Goal: Information Seeking & Learning: Learn about a topic

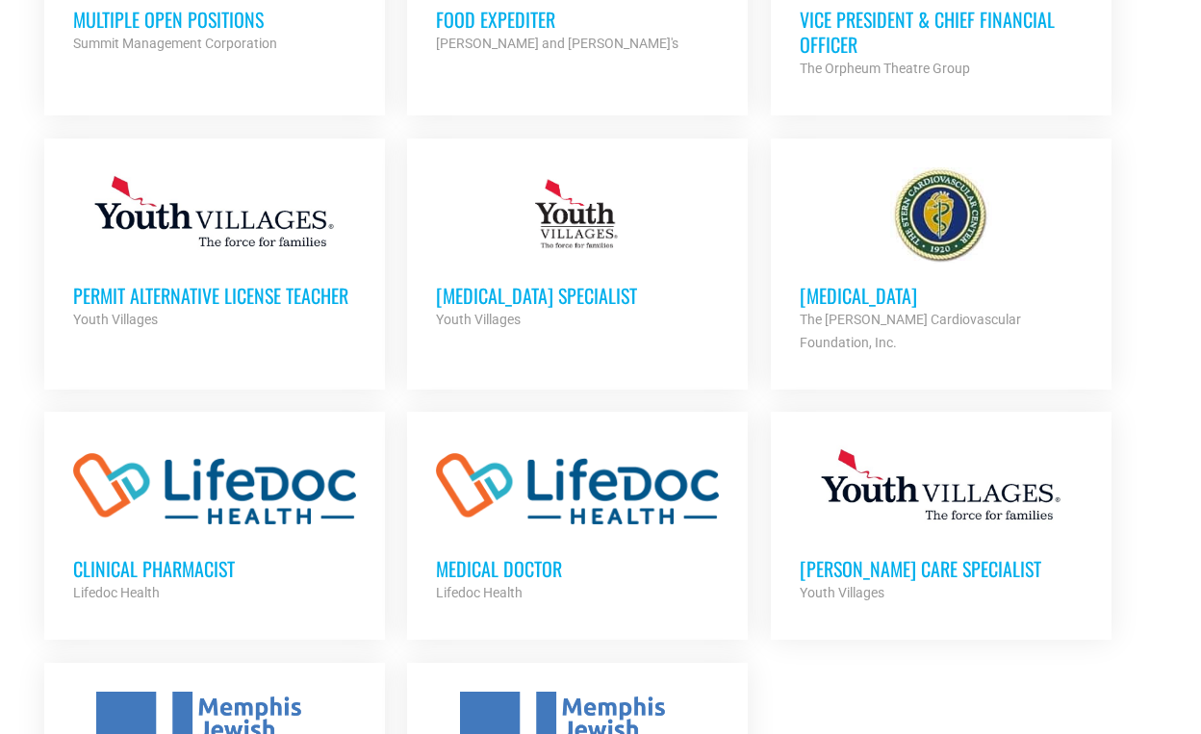
scroll to position [1770, 0]
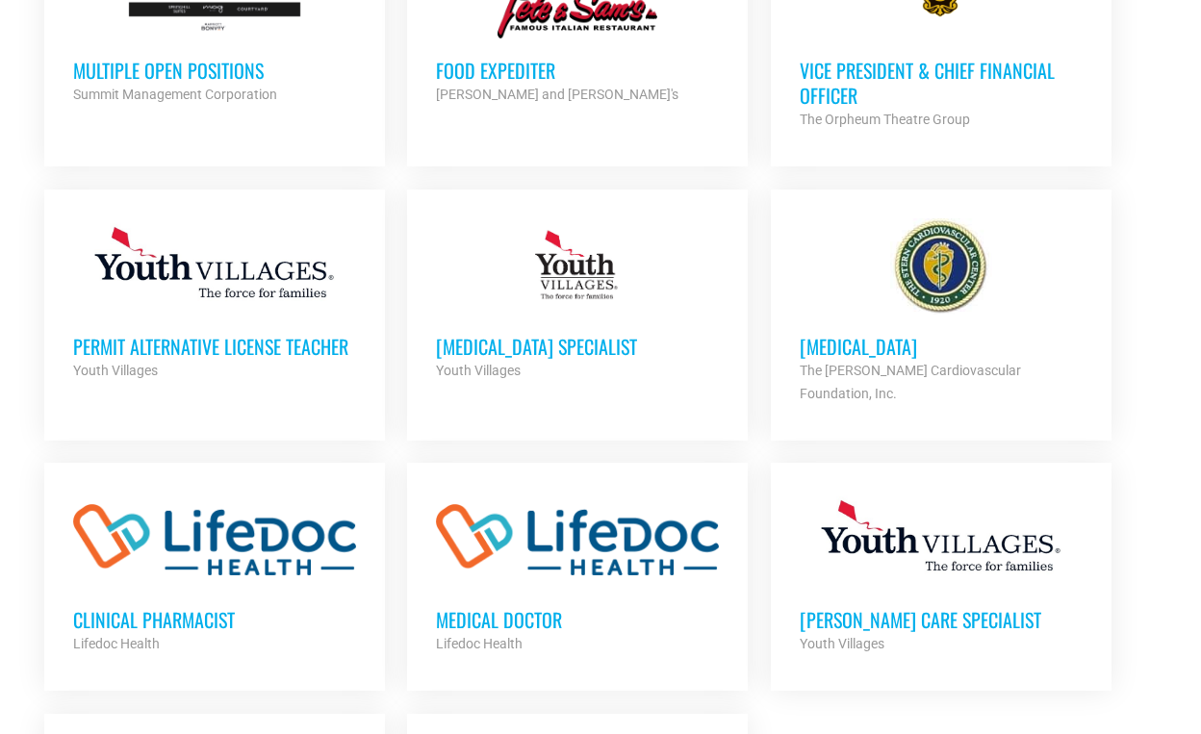
click at [229, 87] on strong "Summit Management Corporation" at bounding box center [175, 94] width 204 height 15
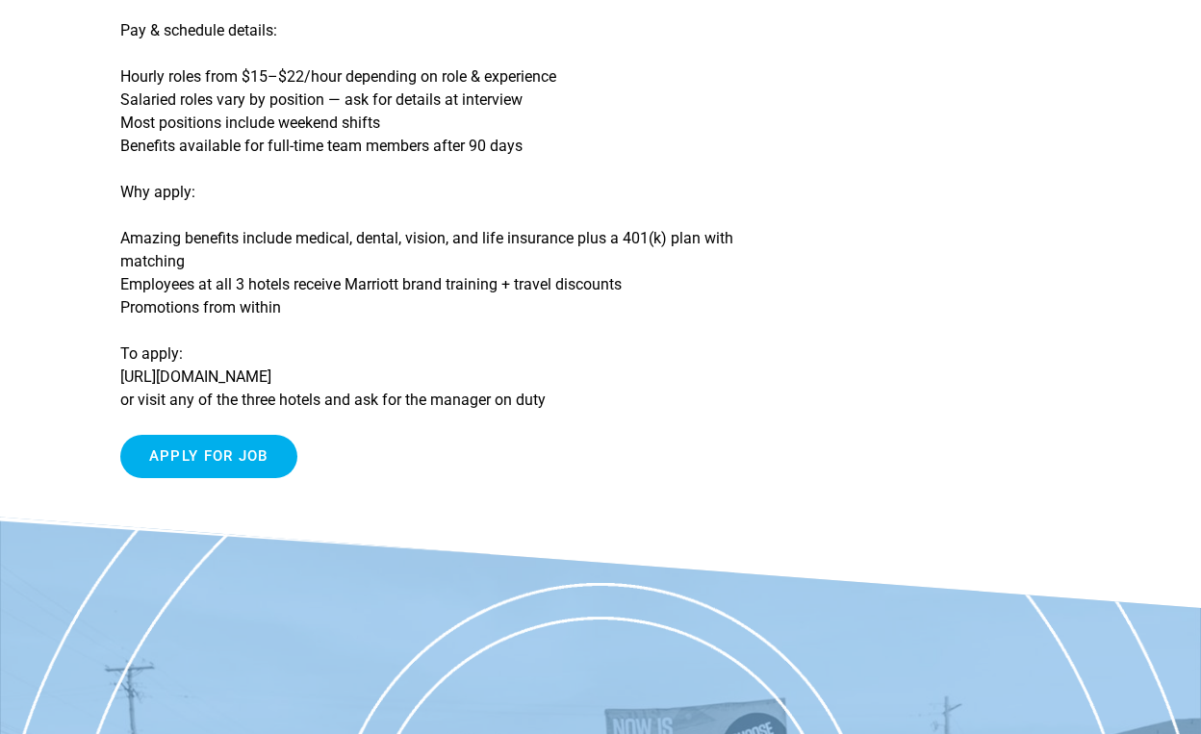
scroll to position [554, 0]
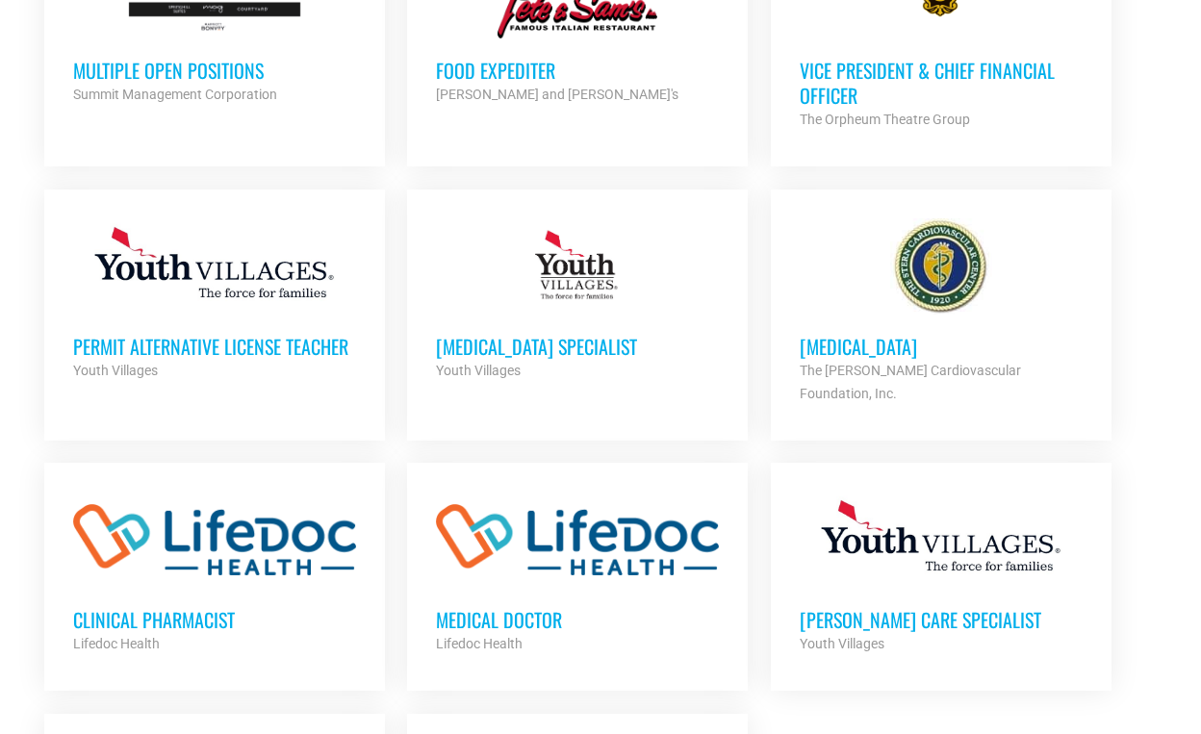
click at [1152, 28] on ul "[MEDICAL_DATA] Technologist The [PERSON_NAME] Cardiovascular Foundation, Inc. P…" at bounding box center [601, 27] width 1136 height 1852
